Goal: Find specific page/section: Locate item on page

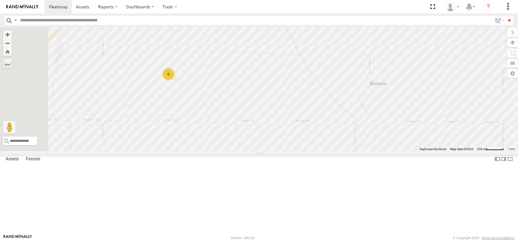
drag, startPoint x: 242, startPoint y: 60, endPoint x: 253, endPoint y: 138, distance: 78.8
click at [254, 138] on div "FRONTLOADER JD344H AL2245 AL2311 6" at bounding box center [259, 89] width 518 height 124
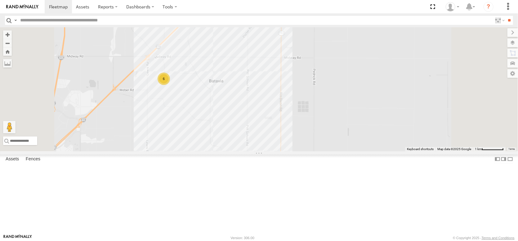
drag, startPoint x: 248, startPoint y: 163, endPoint x: 246, endPoint y: 95, distance: 67.3
click at [246, 97] on div "FRONTLOADER JD344H AL2245 AL2311 6" at bounding box center [259, 89] width 518 height 124
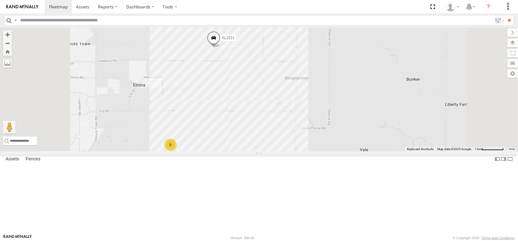
drag, startPoint x: 267, startPoint y: 199, endPoint x: 273, endPoint y: 165, distance: 35.1
click at [273, 151] on div "FRONTLOADER JD344H AL2245 AL2311 6 5" at bounding box center [259, 89] width 518 height 124
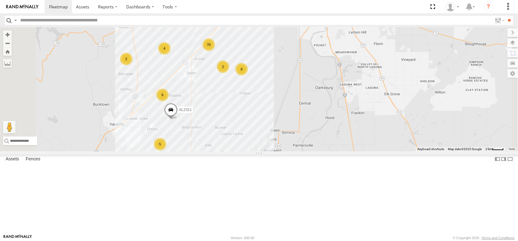
drag, startPoint x: 316, startPoint y: 84, endPoint x: 308, endPoint y: 171, distance: 87.2
click at [308, 151] on div "FRONTLOADER JD344H AL2245 AL2311 70 4 8 5 2 2 6" at bounding box center [259, 89] width 518 height 124
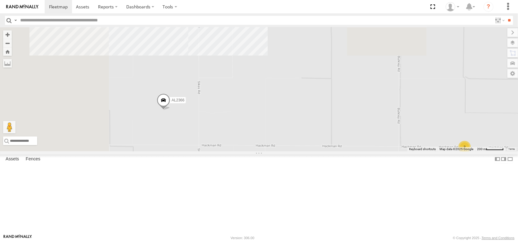
drag, startPoint x: 318, startPoint y: 166, endPoint x: 358, endPoint y: 192, distance: 47.6
click at [358, 151] on div "FRONTLOADER JD344H AL2245 AL2311 AL2344 AL2361 2 AL2366 3 3" at bounding box center [259, 89] width 518 height 124
click at [511, 47] on label at bounding box center [506, 42] width 23 height 9
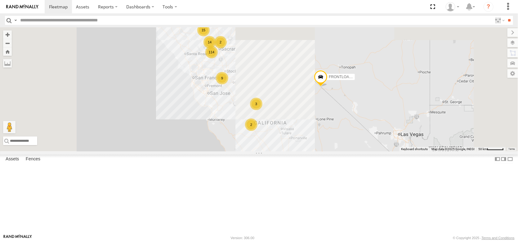
click at [0, 0] on span "Overlays" at bounding box center [0, 0] width 0 height 0
click at [0, 0] on span "Basemaps" at bounding box center [0, 0] width 0 height 0
click at [0, 0] on span "Satellite" at bounding box center [0, 0] width 0 height 0
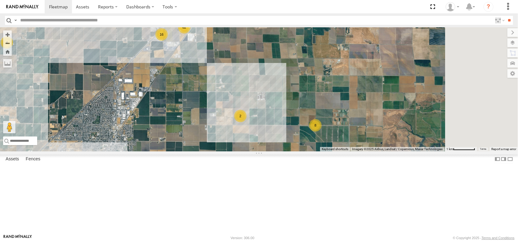
drag, startPoint x: 329, startPoint y: 128, endPoint x: 234, endPoint y: 109, distance: 96.1
click at [234, 109] on div "FRONTLOADER JD344H AL2245 62 16 4 8 2" at bounding box center [259, 89] width 518 height 124
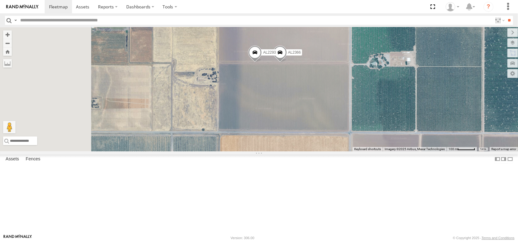
drag, startPoint x: 312, startPoint y: 164, endPoint x: 356, endPoint y: 147, distance: 47.5
click at [356, 147] on div "FRONTLOADER JD344H AL2245 AL2366 AL2293" at bounding box center [259, 89] width 518 height 124
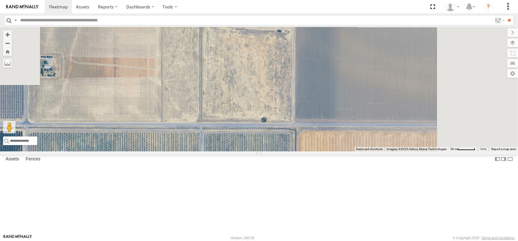
drag, startPoint x: 289, startPoint y: 135, endPoint x: 206, endPoint y: 127, distance: 84.1
click at [206, 127] on div "FRONTLOADER JD344H AL2245 AL2366 AL2293" at bounding box center [259, 89] width 518 height 124
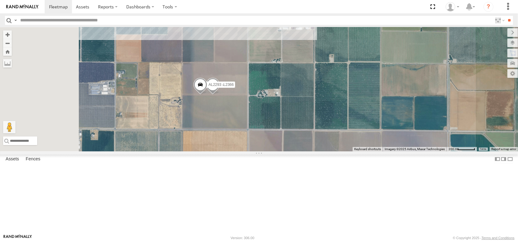
drag, startPoint x: 197, startPoint y: 172, endPoint x: 227, endPoint y: 175, distance: 30.9
click at [227, 151] on div "FRONTLOADER JD344H AL2245 AL2366 AL2293" at bounding box center [259, 89] width 518 height 124
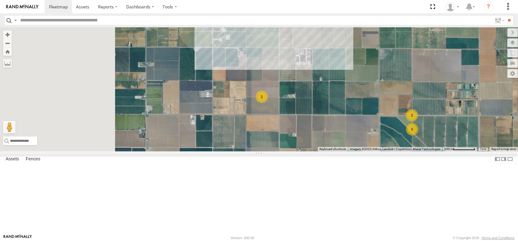
drag, startPoint x: 237, startPoint y: 159, endPoint x: 368, endPoint y: 144, distance: 131.4
click at [366, 144] on div "FRONTLOADER JD344H AL2245 3 2 5" at bounding box center [259, 89] width 518 height 124
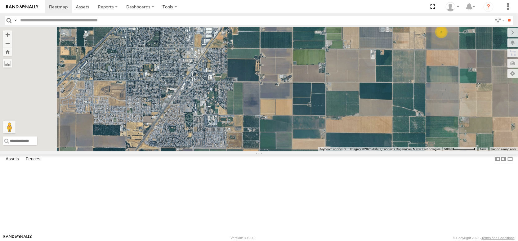
drag, startPoint x: 280, startPoint y: 174, endPoint x: 337, endPoint y: 49, distance: 136.7
click at [337, 49] on div "FRONTLOADER JD344H AL2245 3 2 5" at bounding box center [259, 89] width 518 height 124
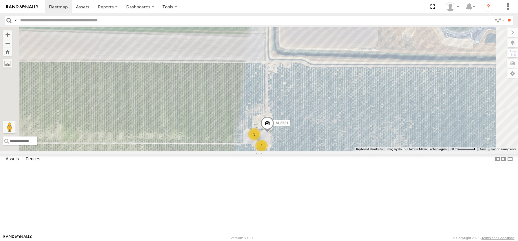
drag, startPoint x: 295, startPoint y: 167, endPoint x: 289, endPoint y: 42, distance: 125.1
click at [289, 42] on div "FRONTLOADER JD344H AL2245 AL2311 2 3 AL2321" at bounding box center [259, 89] width 518 height 124
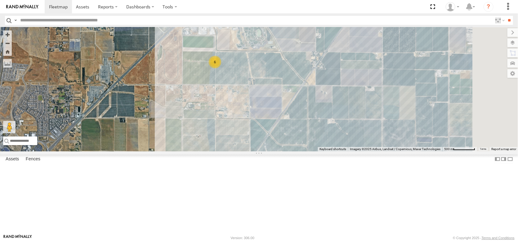
drag, startPoint x: 334, startPoint y: 190, endPoint x: 322, endPoint y: 104, distance: 86.6
click at [322, 105] on div "FRONTLOADER JD344H AL2245 AL2311 6" at bounding box center [259, 89] width 518 height 124
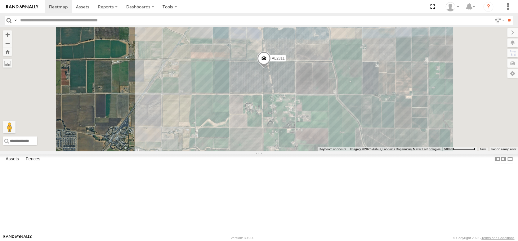
drag, startPoint x: 280, startPoint y: 142, endPoint x: 274, endPoint y: 107, distance: 35.3
click at [276, 113] on div "FRONTLOADER JD344H AL2245 AL2311 6" at bounding box center [259, 89] width 518 height 124
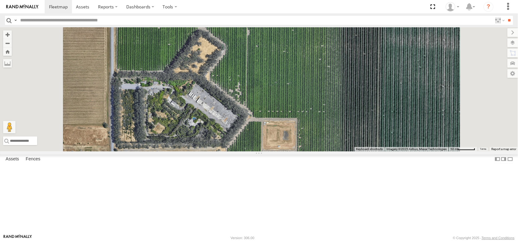
drag, startPoint x: 262, startPoint y: 186, endPoint x: 250, endPoint y: 151, distance: 37.2
click at [252, 151] on div "FRONTLOADER JD344H AL2245 AL2311" at bounding box center [259, 89] width 518 height 124
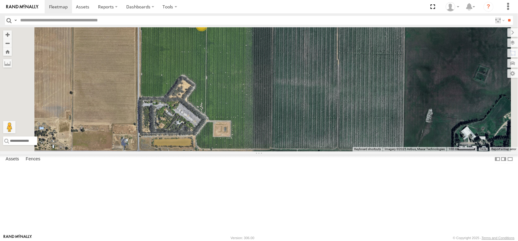
drag, startPoint x: 330, startPoint y: 117, endPoint x: 326, endPoint y: 237, distance: 120.4
click at [328, 241] on html at bounding box center [259, 120] width 518 height 241
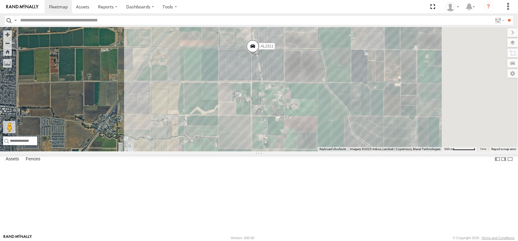
drag, startPoint x: 261, startPoint y: 93, endPoint x: 192, endPoint y: 172, distance: 104.6
click at [192, 151] on div "FRONTLOADER JD344H AL2245 AL2311 5" at bounding box center [259, 89] width 518 height 124
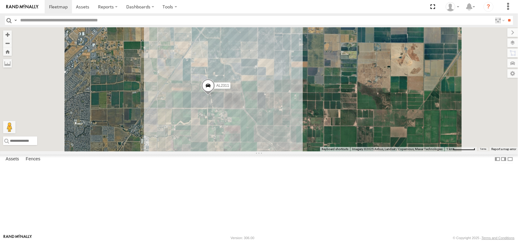
drag, startPoint x: 306, startPoint y: 107, endPoint x: 297, endPoint y: 169, distance: 62.0
click at [297, 151] on div "FRONTLOADER JD344H AL2245 AL2311 5" at bounding box center [259, 89] width 518 height 124
